Goal: Task Accomplishment & Management: Complete application form

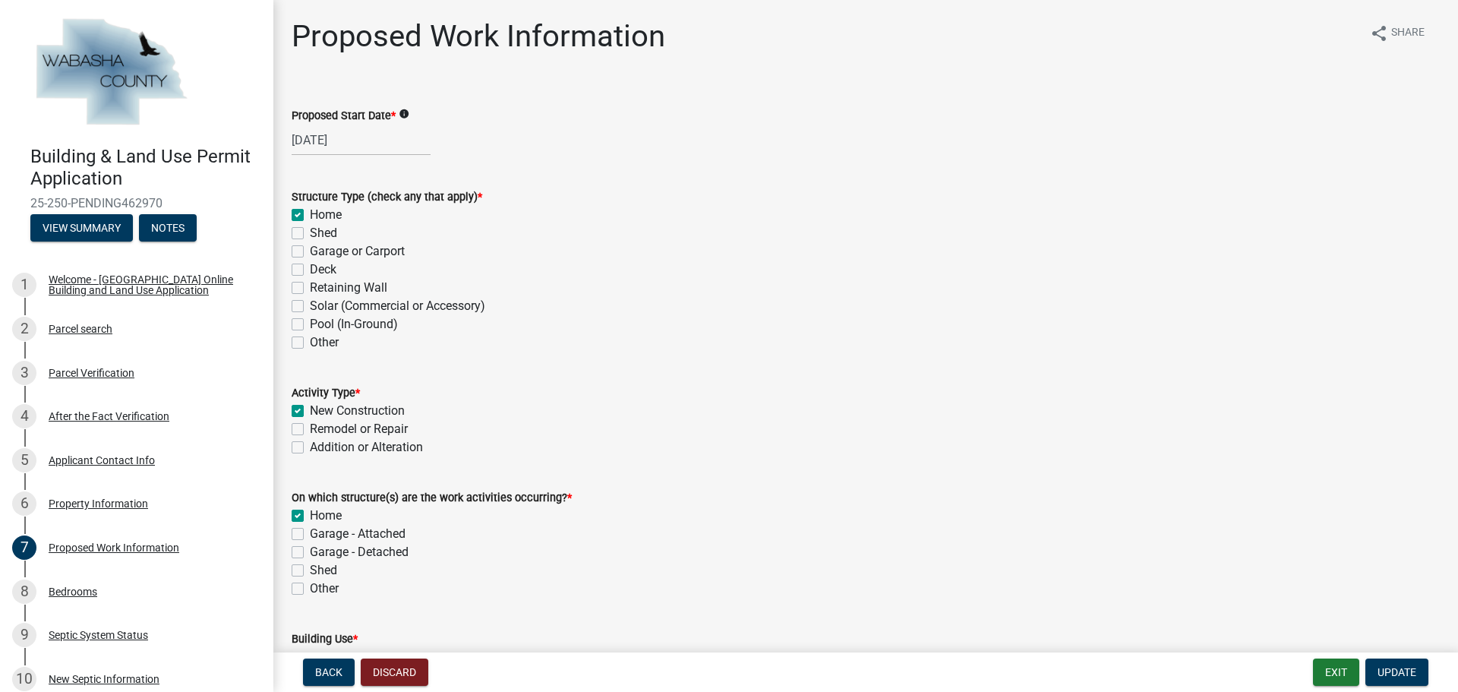
scroll to position [160, 0]
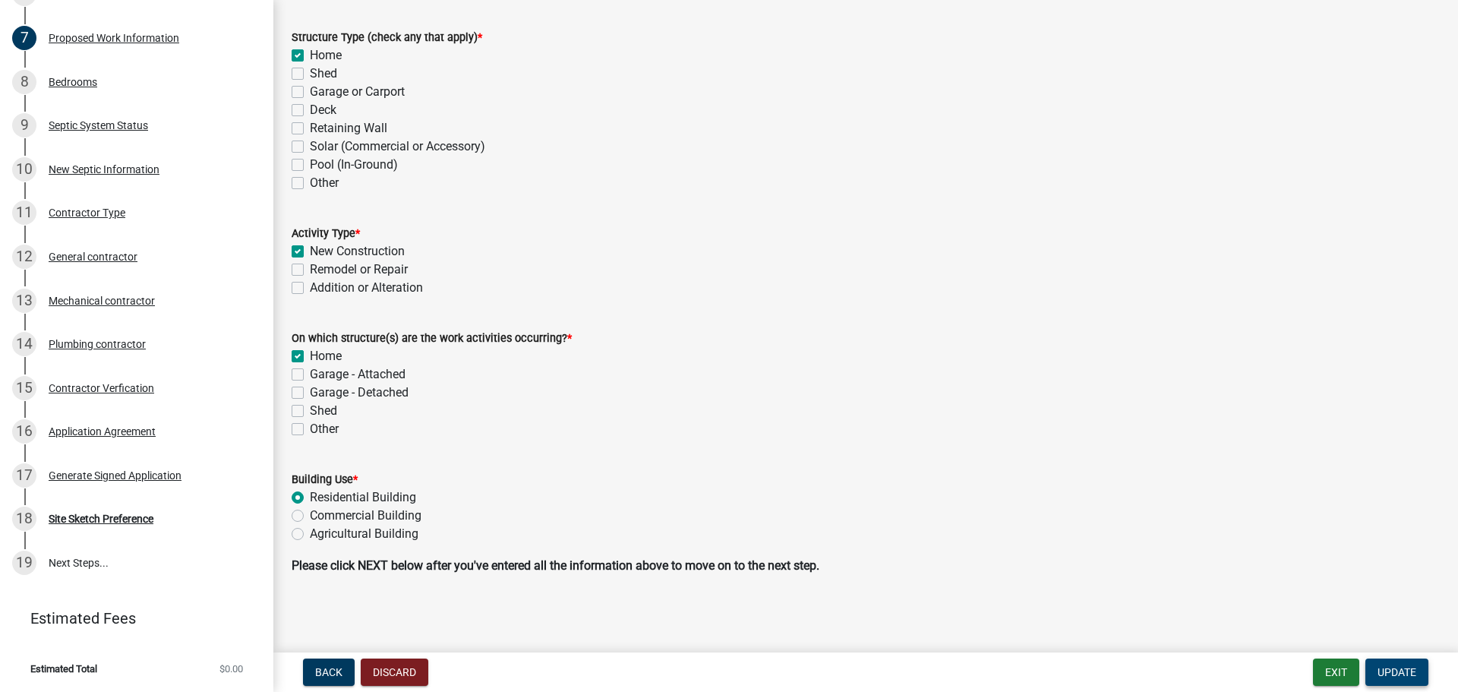
click at [1404, 674] on span "Update" at bounding box center [1397, 672] width 39 height 12
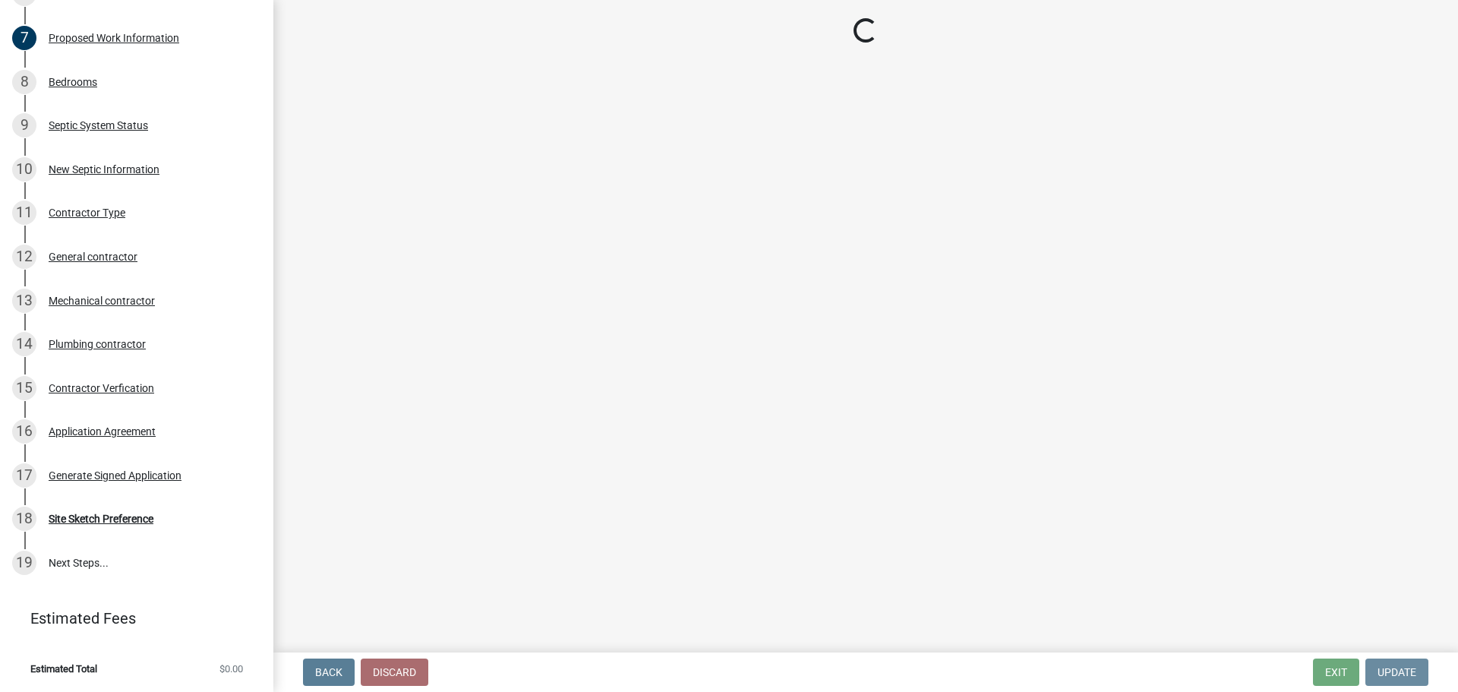
scroll to position [0, 0]
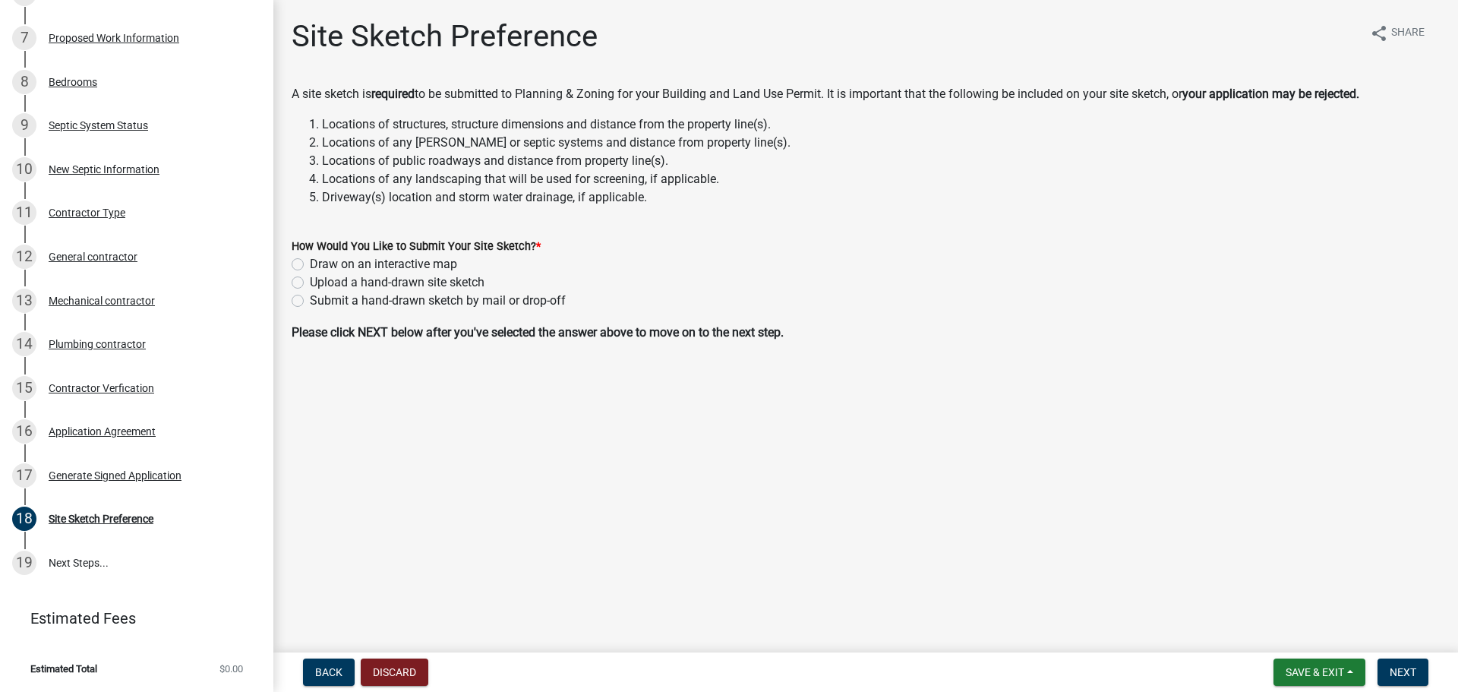
click at [310, 280] on label "Upload a hand-drawn site sketch" at bounding box center [397, 282] width 175 height 18
click at [310, 280] on input "Upload a hand-drawn site sketch" at bounding box center [315, 278] width 10 height 10
radio input "true"
click at [1410, 672] on span "Next" at bounding box center [1403, 672] width 27 height 12
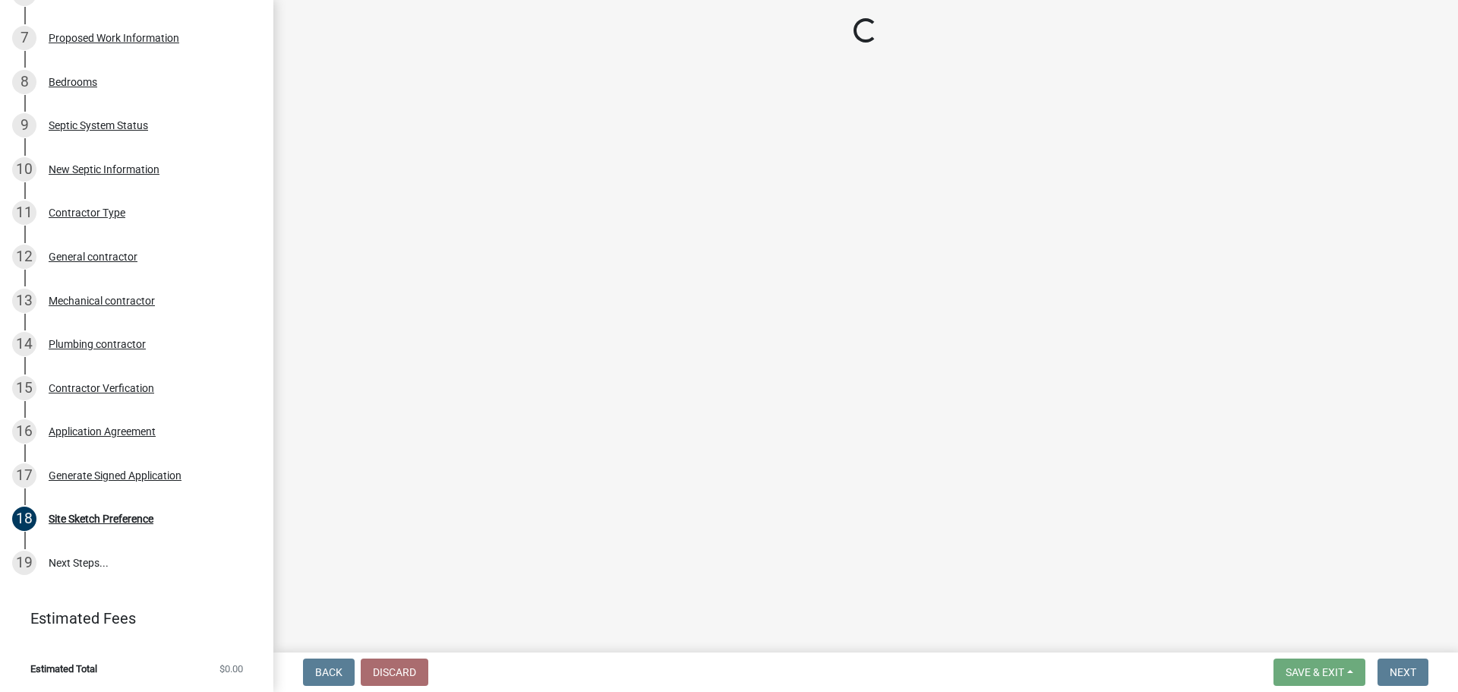
scroll to position [684, 0]
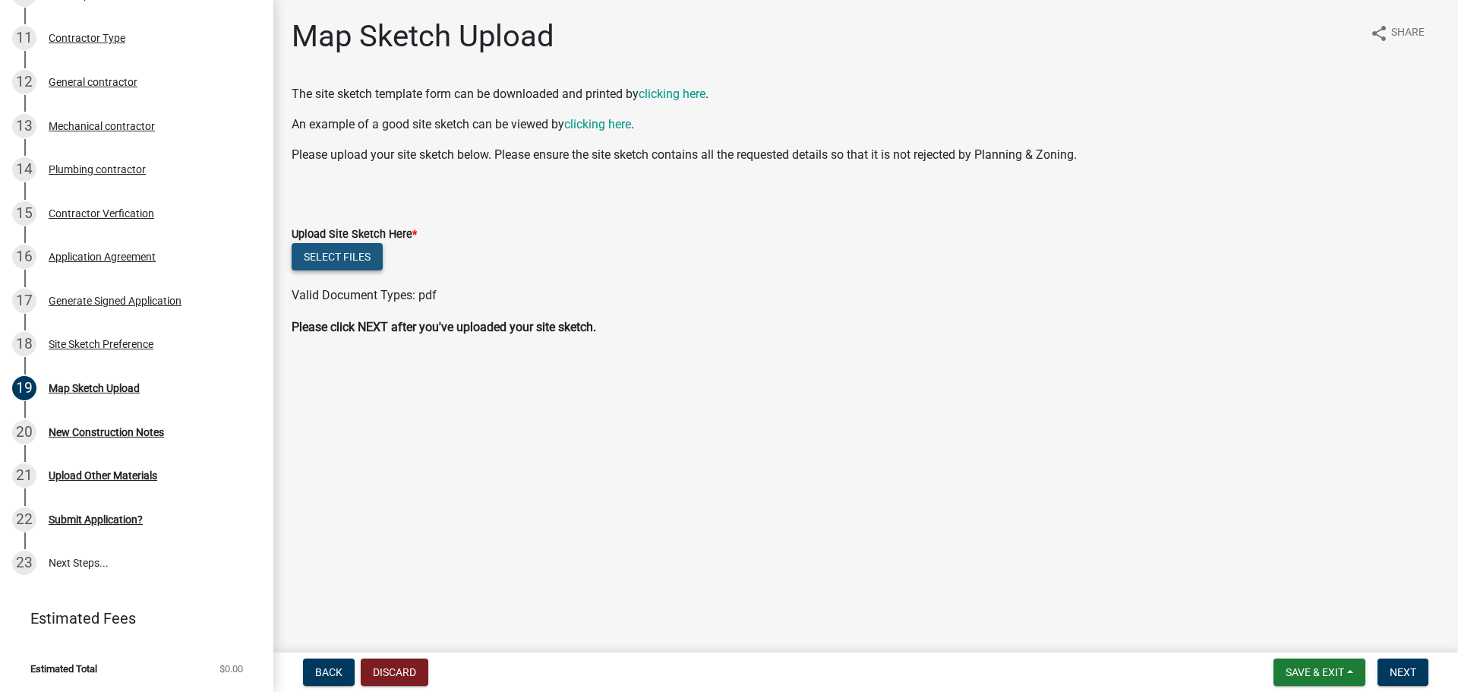
click at [338, 257] on button "Select files" at bounding box center [337, 256] width 91 height 27
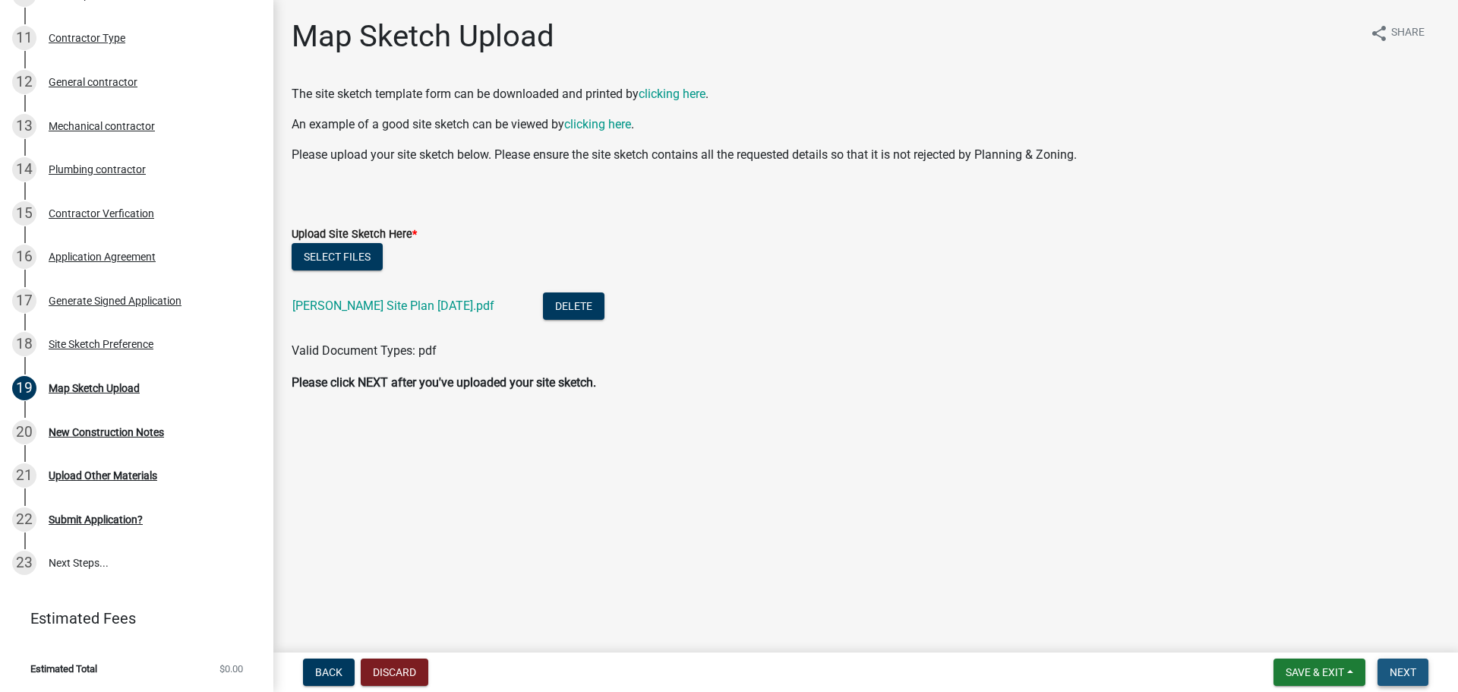
click at [1411, 676] on span "Next" at bounding box center [1403, 672] width 27 height 12
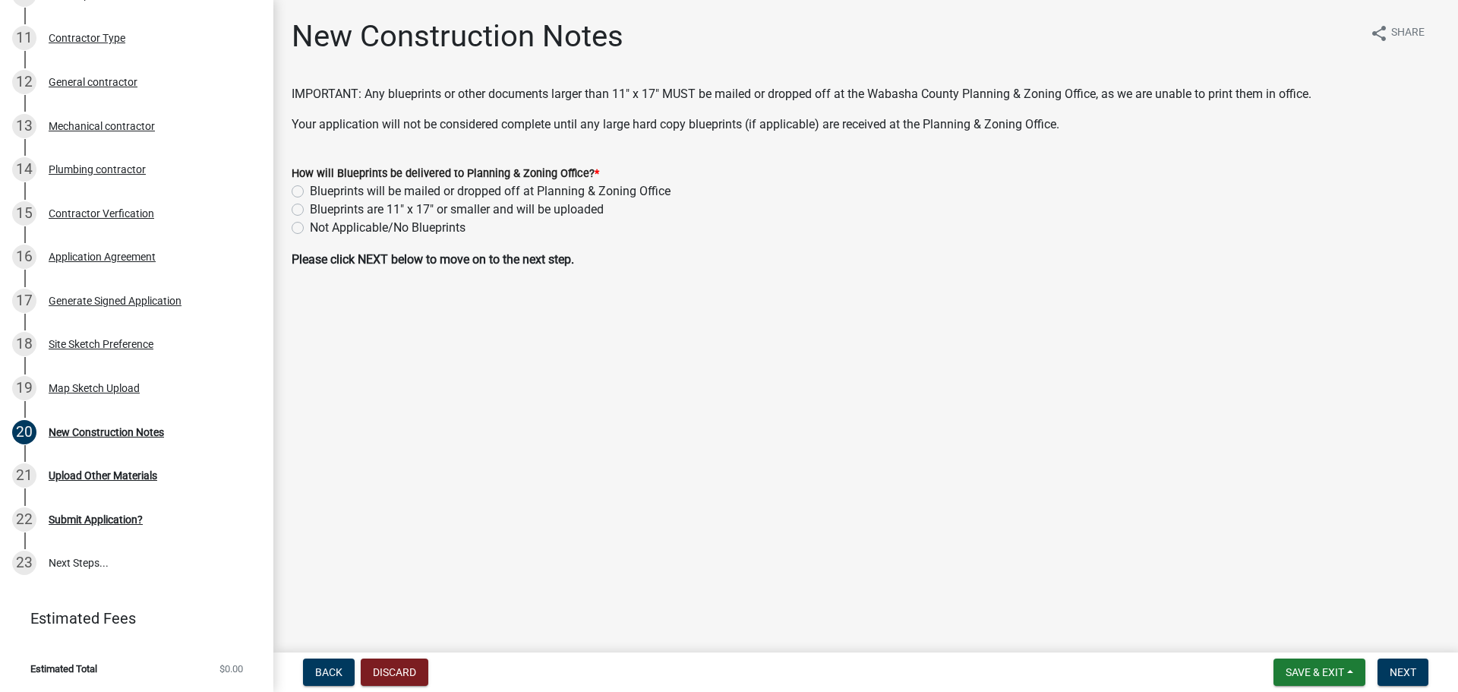
click at [310, 190] on label "Blueprints will be mailed or dropped off at Planning & Zoning Office" at bounding box center [490, 191] width 361 height 18
click at [310, 190] on input "Blueprints will be mailed or dropped off at Planning & Zoning Office" at bounding box center [315, 187] width 10 height 10
radio input "true"
click at [1406, 668] on span "Next" at bounding box center [1403, 672] width 27 height 12
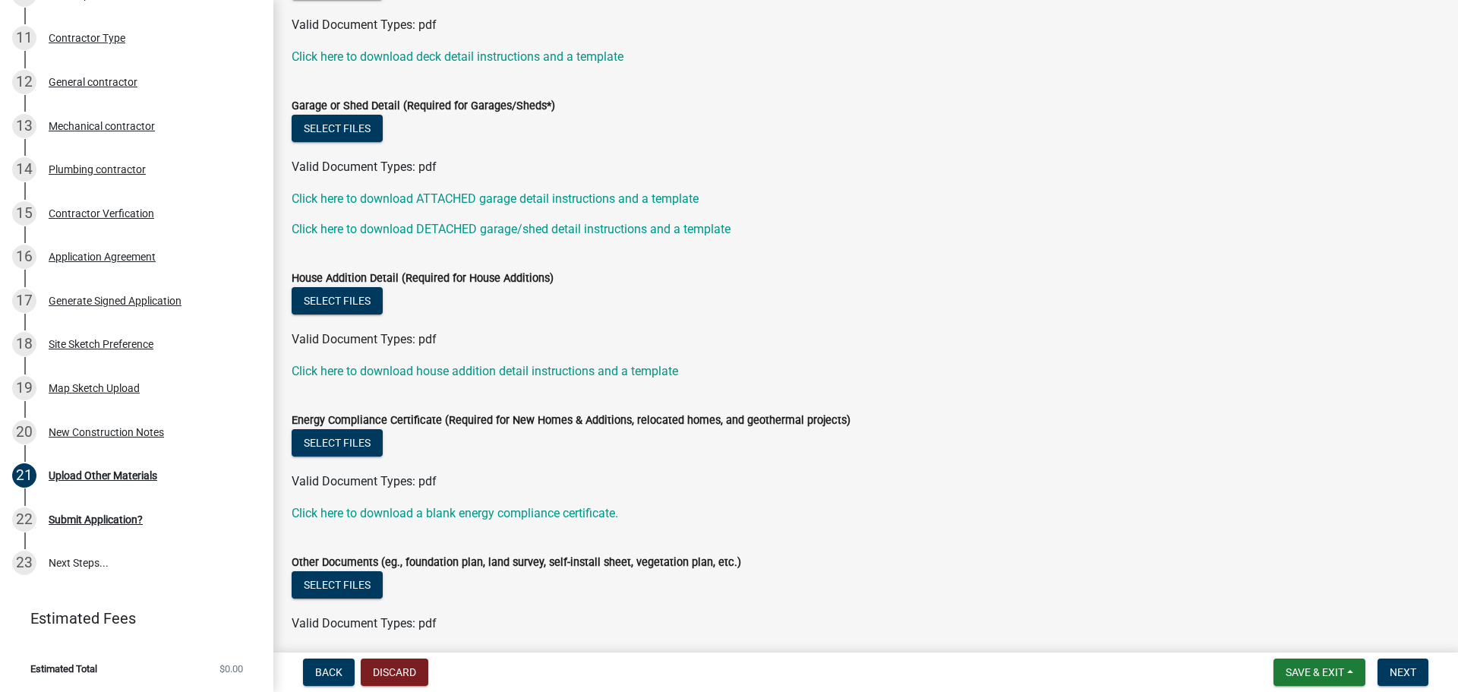
scroll to position [287, 0]
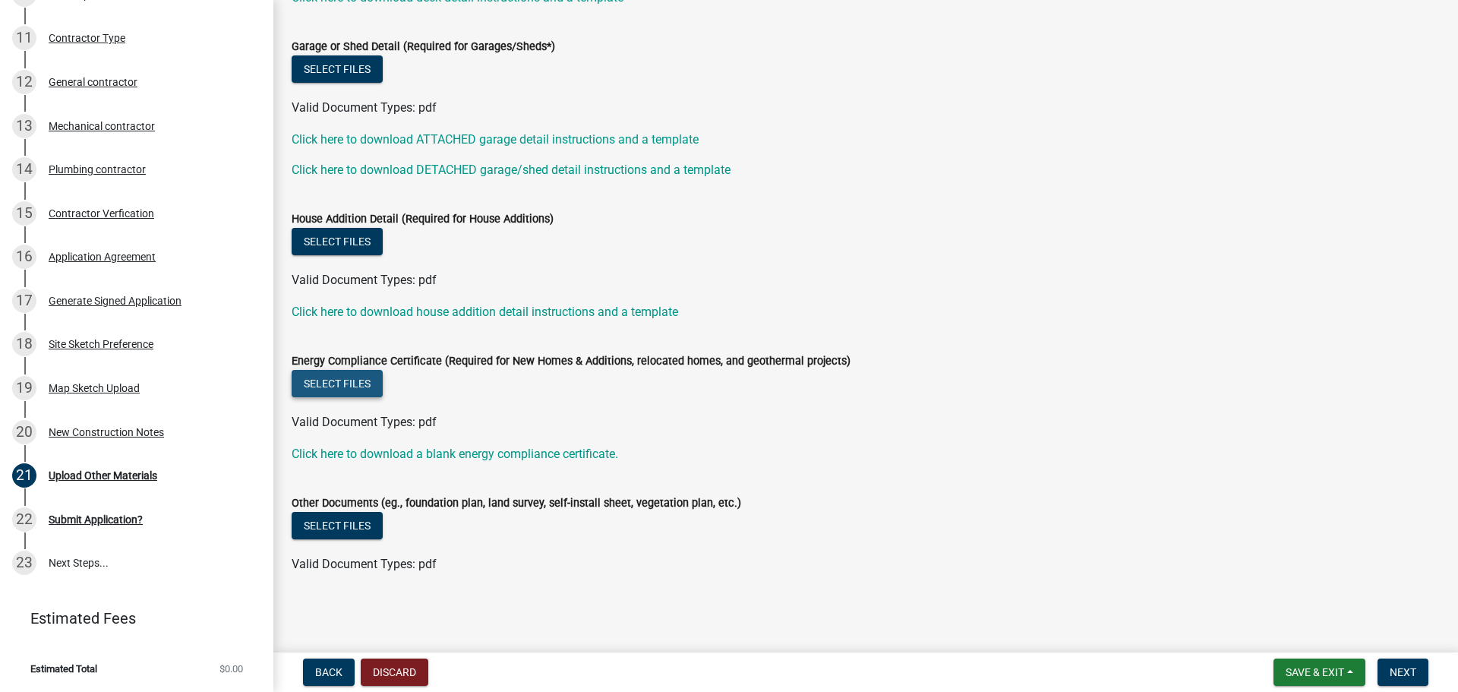
click at [350, 381] on button "Select files" at bounding box center [337, 383] width 91 height 27
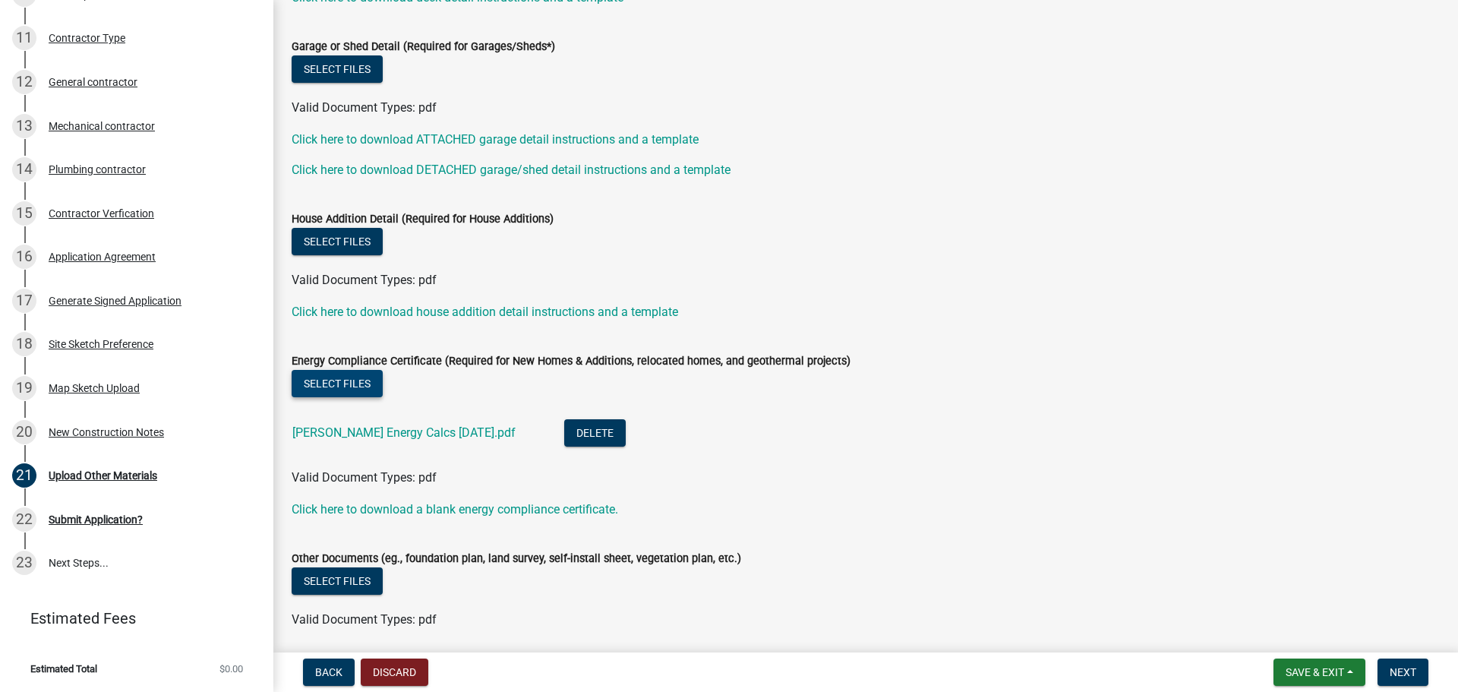
scroll to position [343, 0]
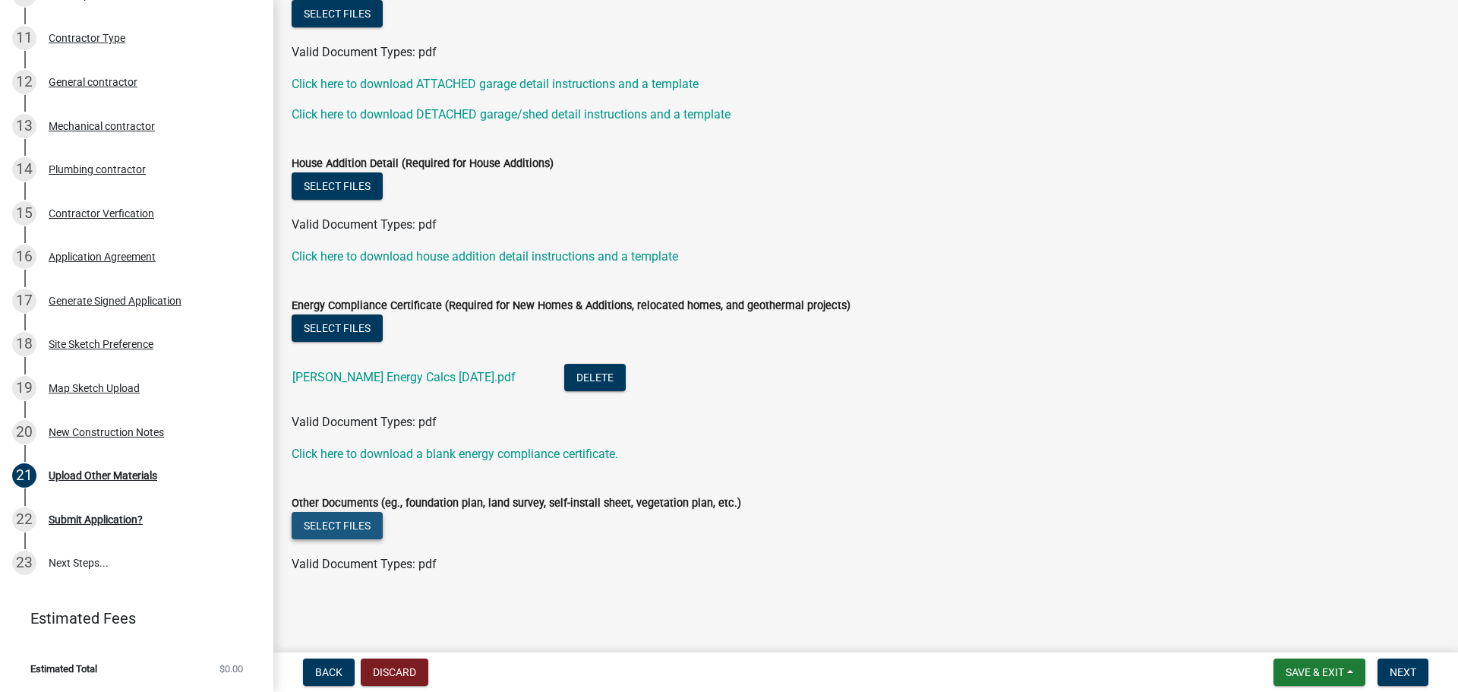
click at [332, 523] on button "Select files" at bounding box center [337, 525] width 91 height 27
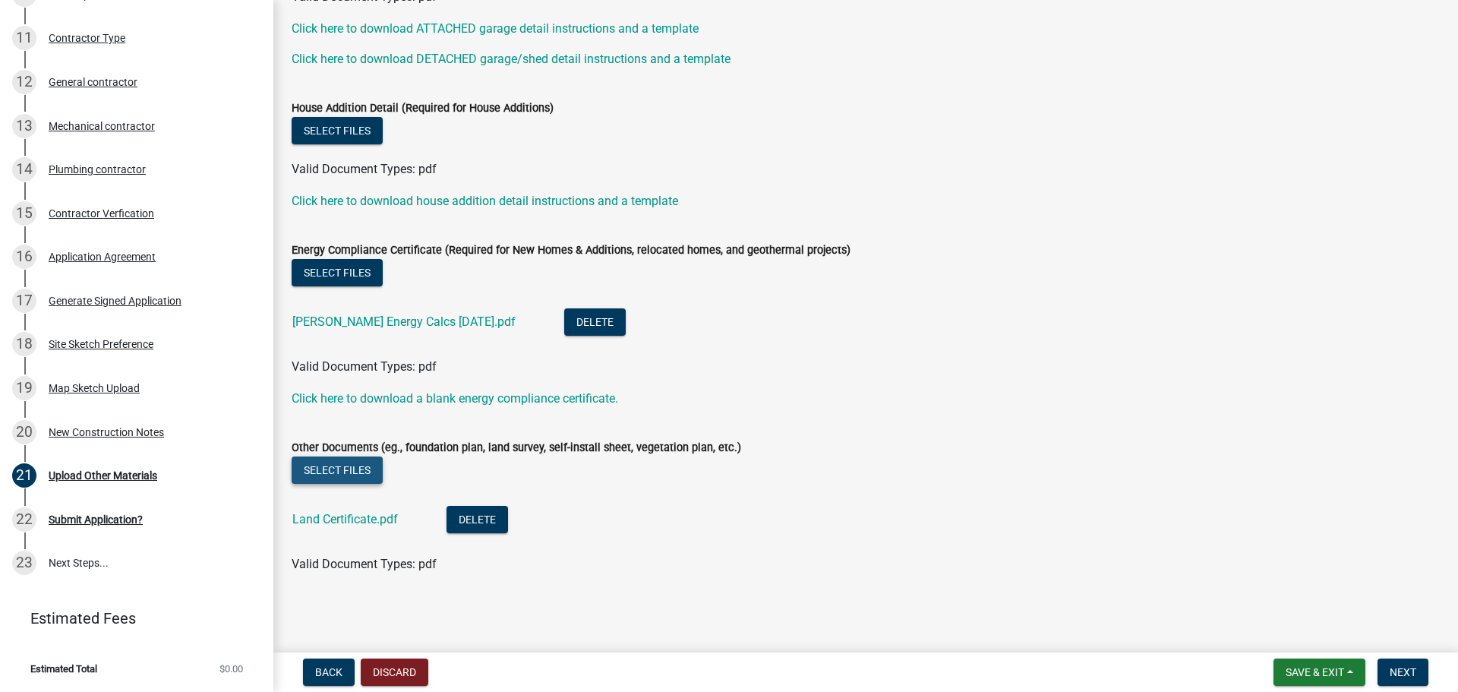
click at [338, 466] on button "Select files" at bounding box center [337, 469] width 91 height 27
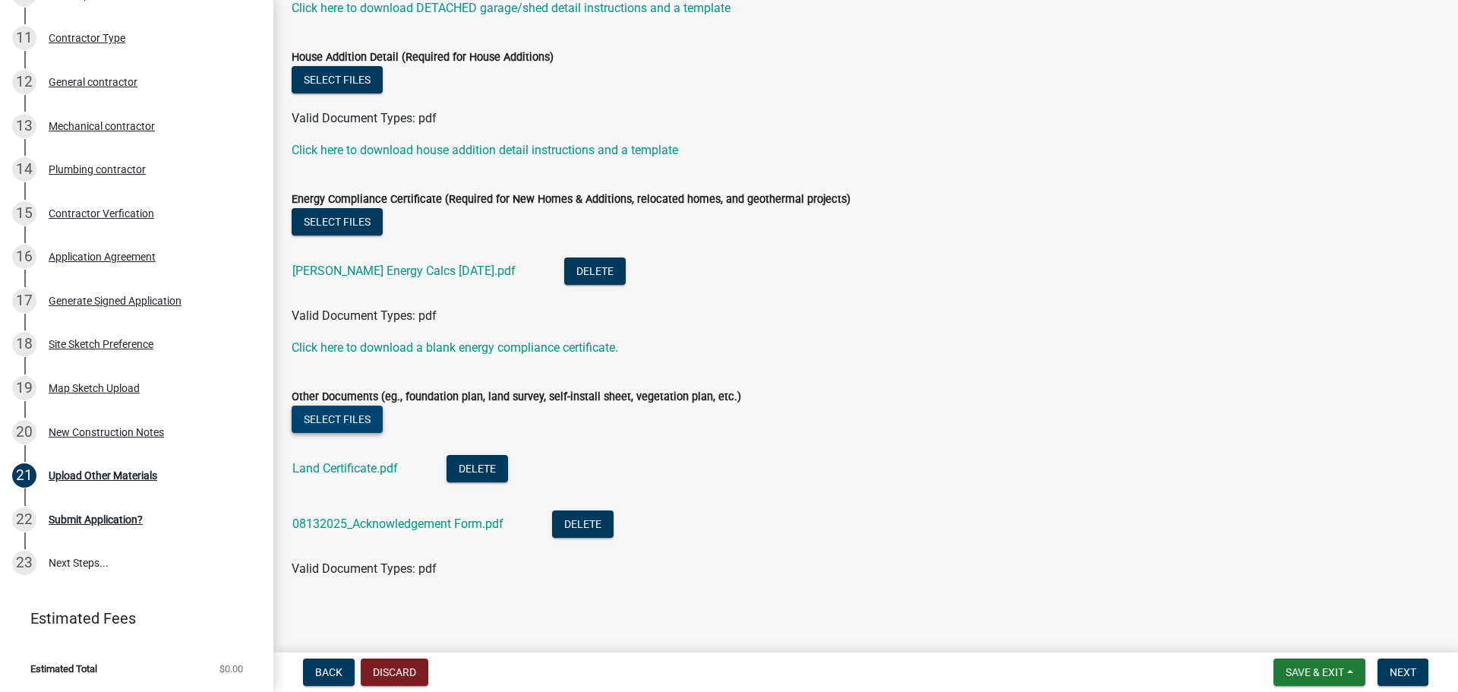
scroll to position [453, 0]
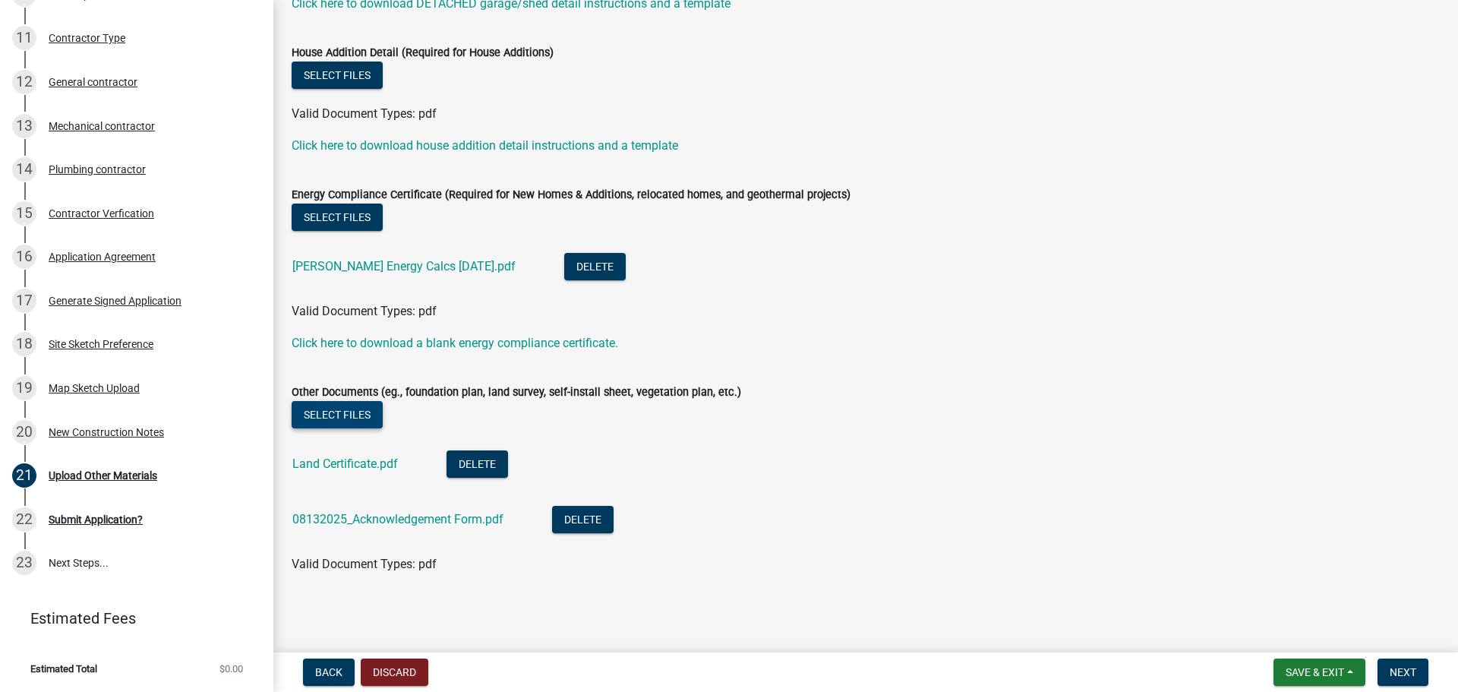
click at [340, 415] on button "Select files" at bounding box center [337, 414] width 91 height 27
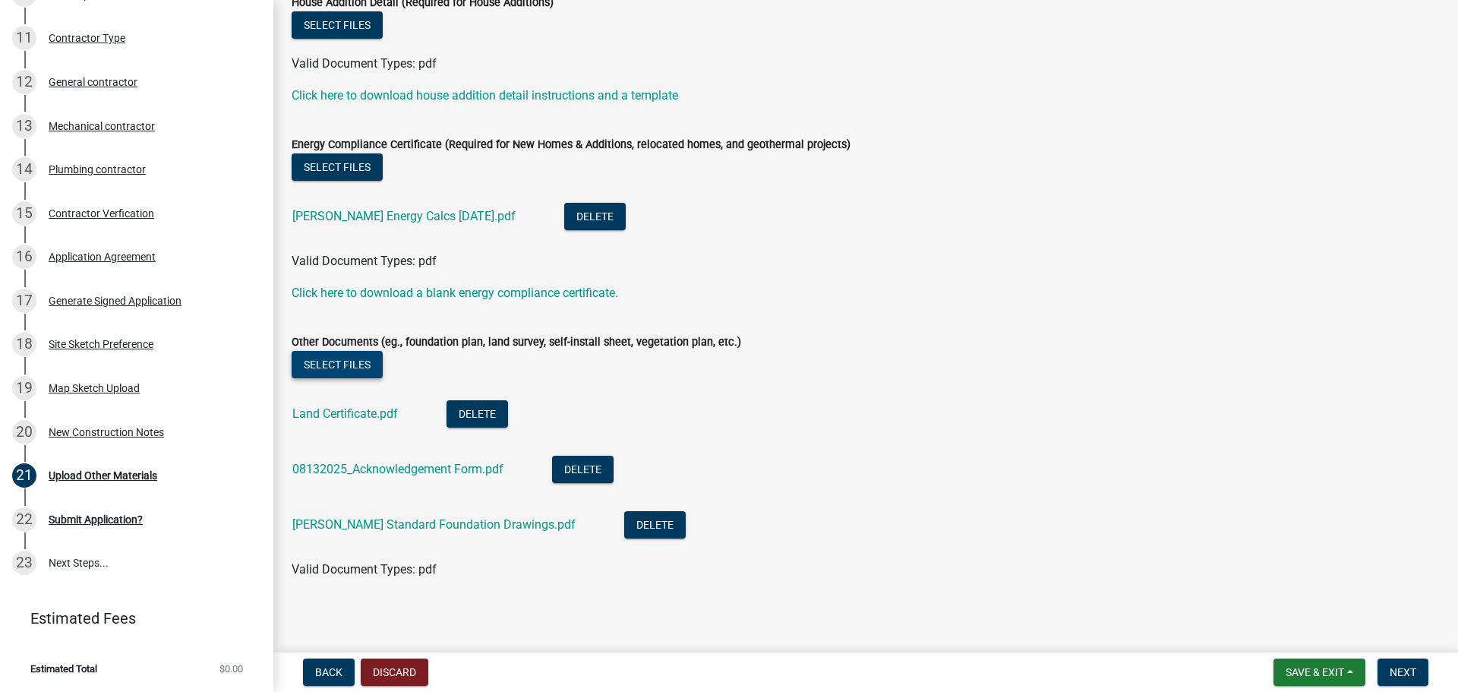
scroll to position [509, 0]
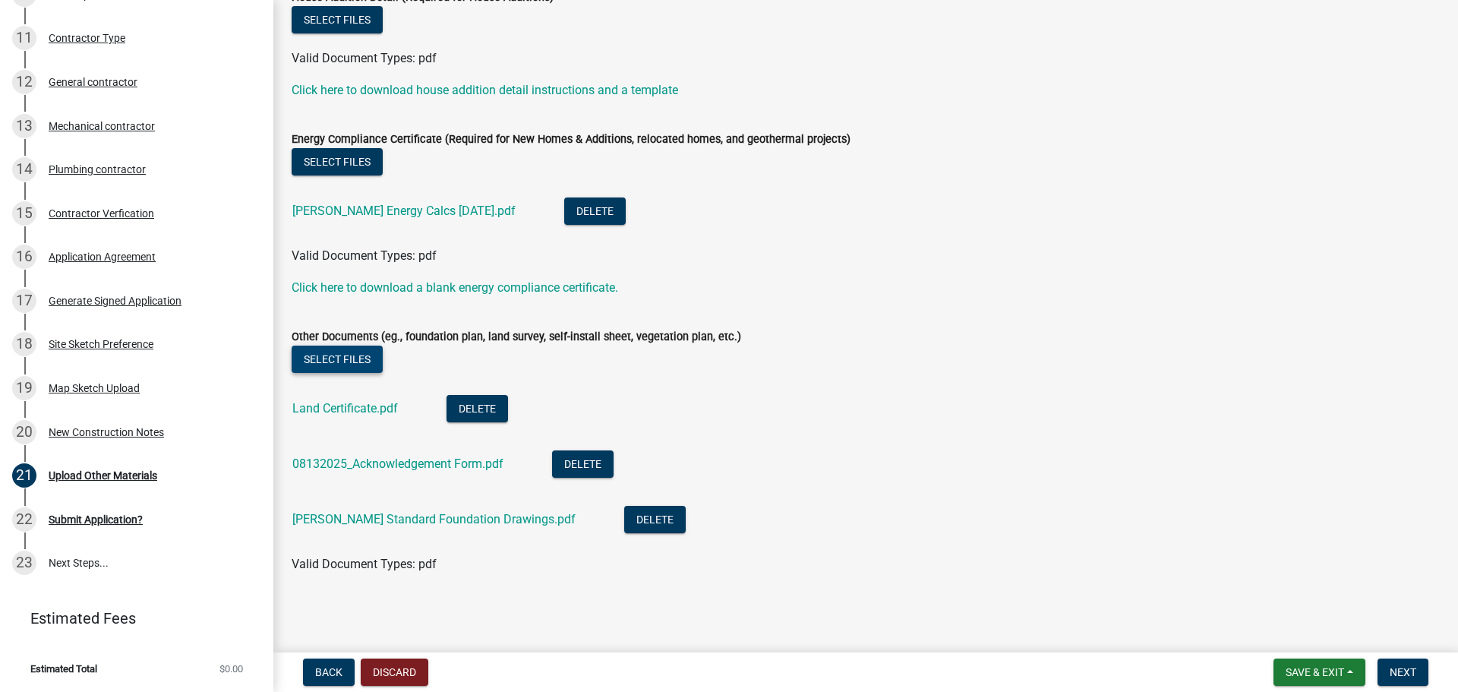
click at [338, 359] on button "Select files" at bounding box center [337, 359] width 91 height 27
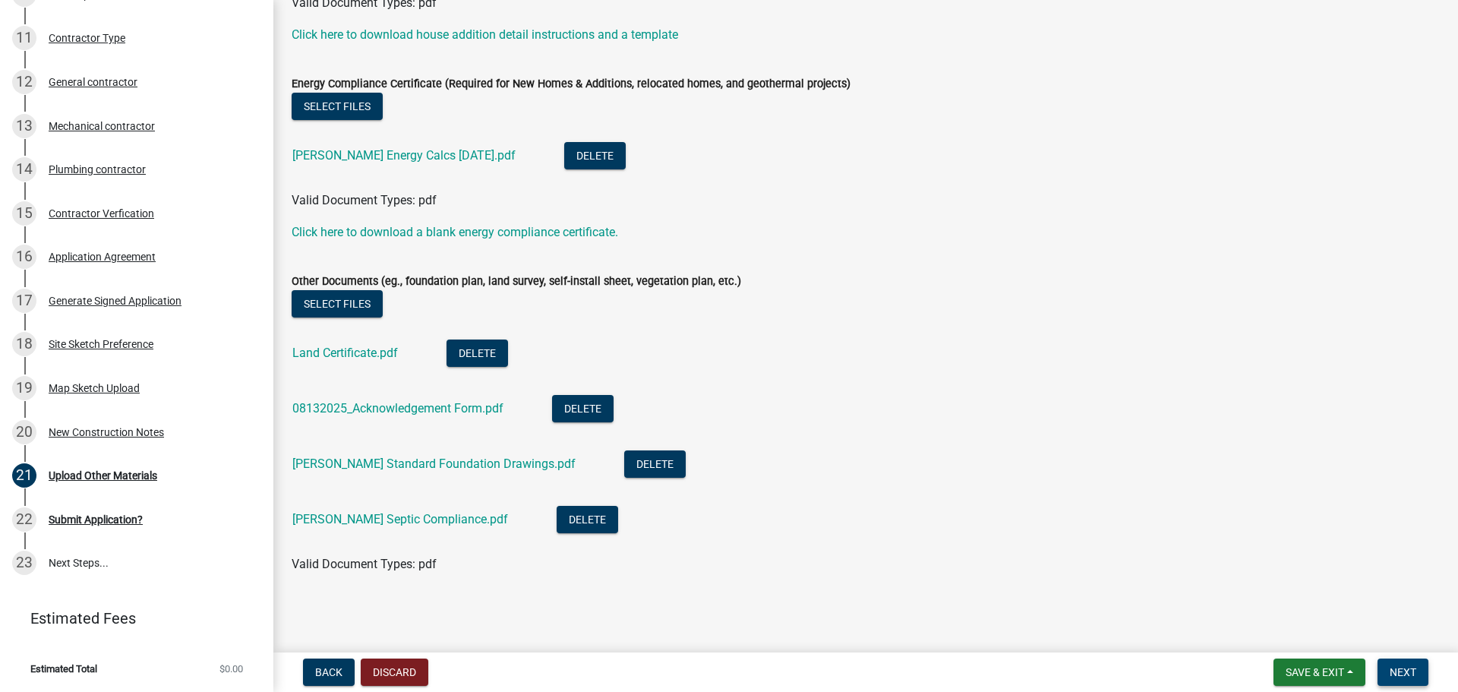
click at [1406, 674] on span "Next" at bounding box center [1403, 672] width 27 height 12
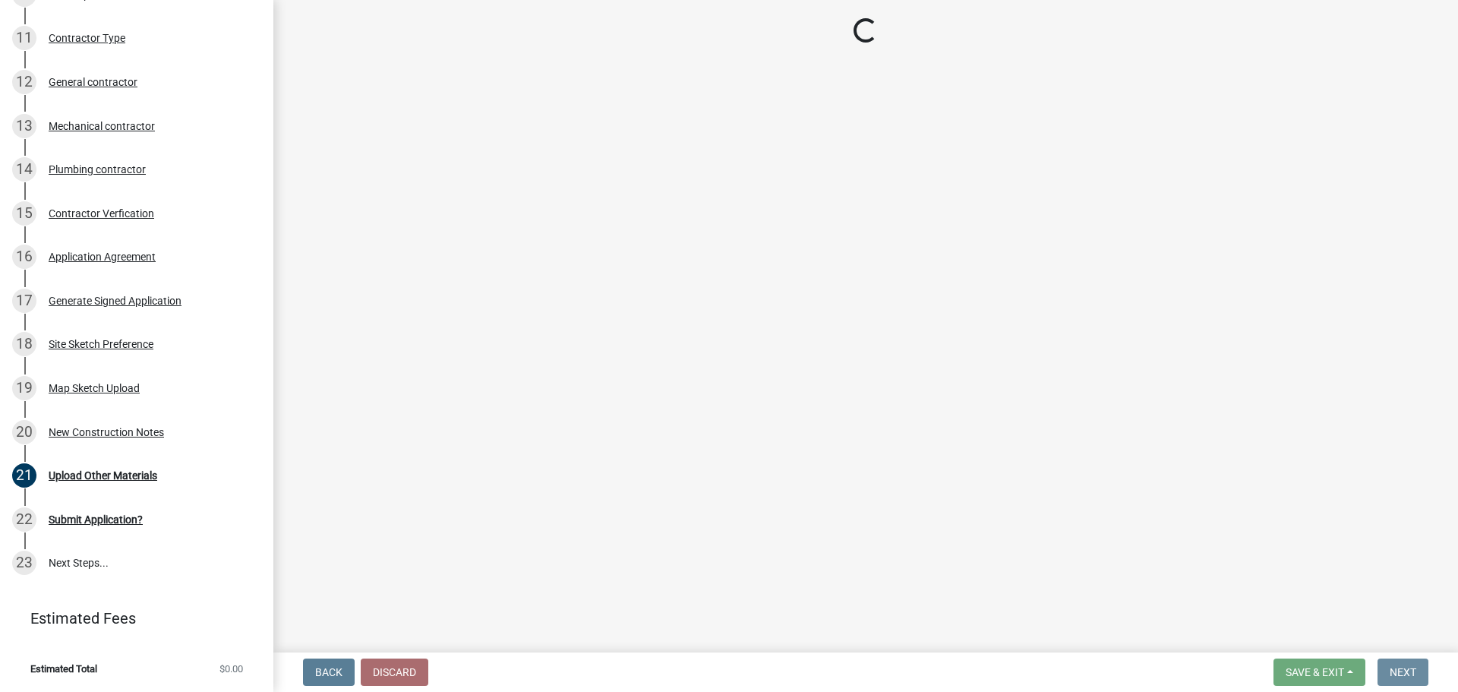
scroll to position [0, 0]
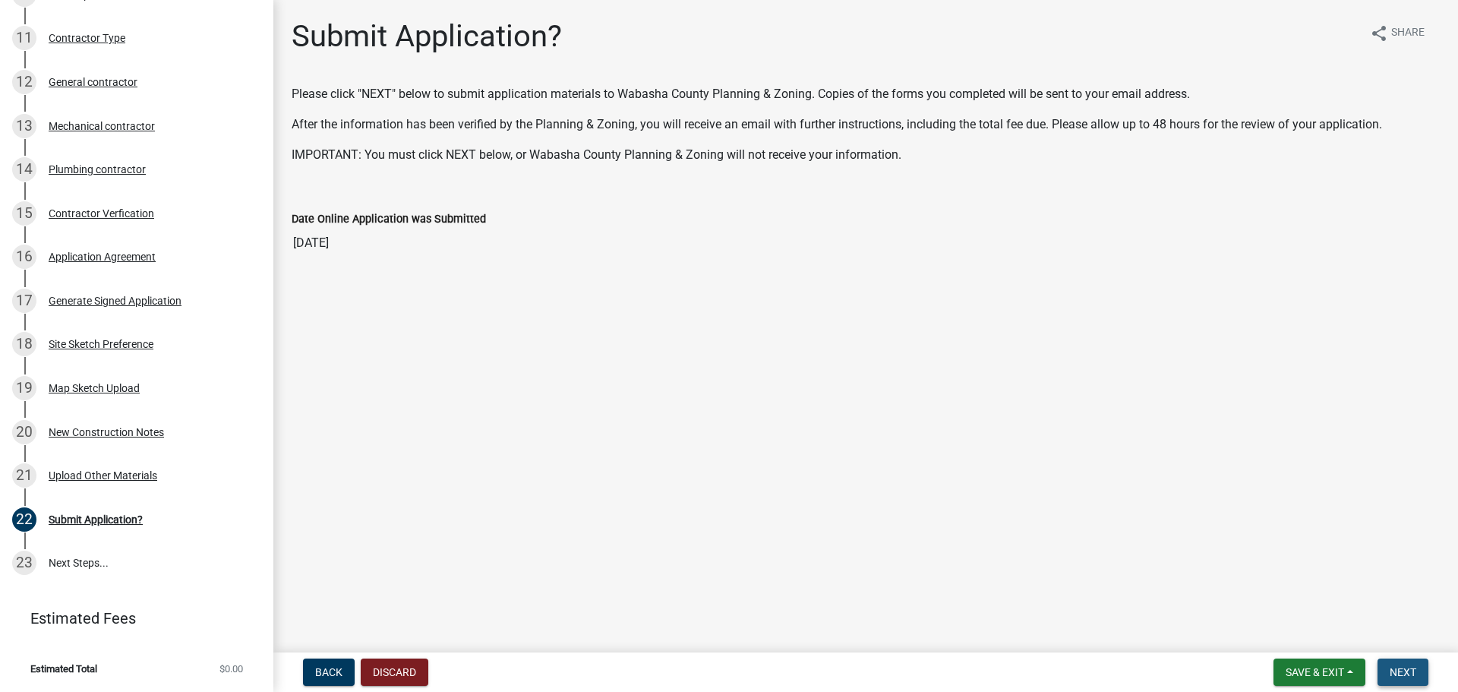
click at [1402, 671] on span "Next" at bounding box center [1403, 672] width 27 height 12
